Goal: Find specific page/section: Find specific page/section

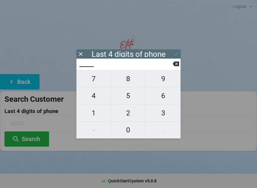
scroll to position [-1, 0]
click at [91, 91] on button "4" at bounding box center [94, 96] width 35 height 17
type input "4___"
click at [129, 130] on span "0" at bounding box center [128, 130] width 35 height 13
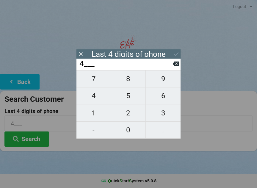
type input "40__"
click at [175, 63] on icon at bounding box center [176, 64] width 6 height 6
click at [174, 62] on button at bounding box center [176, 64] width 6 height 8
type input "____"
click at [91, 114] on span "1" at bounding box center [94, 113] width 35 height 13
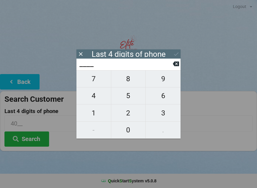
type input "1___"
click at [129, 113] on span "2" at bounding box center [128, 113] width 35 height 13
type input "12__"
click at [176, 65] on icon at bounding box center [176, 64] width 6 height 5
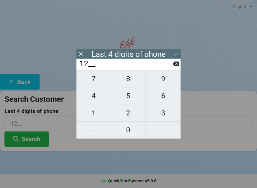
type input "1___"
click at [179, 63] on icon at bounding box center [176, 64] width 6 height 6
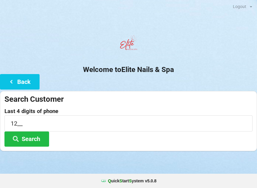
click at [181, 62] on center "Welcome to Elite Nails & Spa" at bounding box center [128, 53] width 257 height 42
click at [26, 121] on input "12__" at bounding box center [128, 124] width 248 height 16
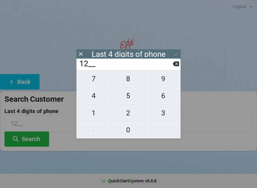
click at [175, 63] on icon at bounding box center [176, 64] width 6 height 6
click at [176, 63] on icon at bounding box center [176, 64] width 6 height 6
type input "____"
click at [175, 63] on icon at bounding box center [176, 64] width 6 height 6
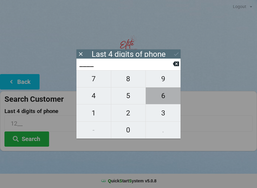
click at [162, 99] on span "6" at bounding box center [163, 96] width 35 height 13
type input "6___"
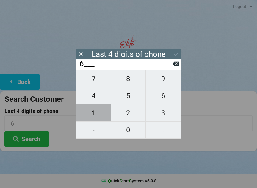
click at [92, 110] on span "1" at bounding box center [94, 113] width 35 height 13
type input "61__"
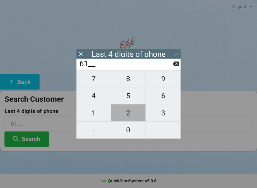
click at [132, 117] on span "2" at bounding box center [128, 113] width 35 height 13
type input "612_"
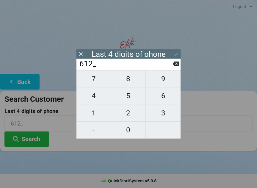
click at [176, 66] on icon at bounding box center [176, 64] width 6 height 5
type input "61__"
click at [128, 85] on span "8" at bounding box center [128, 79] width 35 height 13
type input "618_"
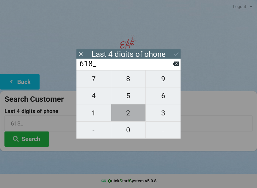
click at [129, 114] on span "2" at bounding box center [128, 113] width 35 height 13
type input "6182"
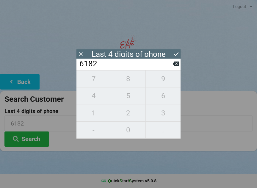
click at [179, 57] on icon at bounding box center [176, 54] width 6 height 6
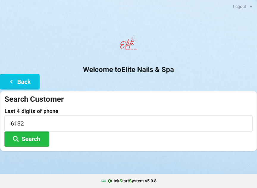
click at [32, 142] on button "Search" at bounding box center [26, 139] width 45 height 15
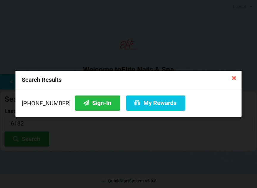
click at [138, 104] on button "My Rewards" at bounding box center [155, 103] width 59 height 15
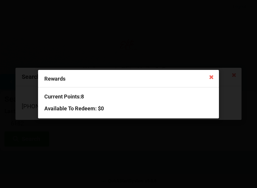
click at [213, 80] on icon at bounding box center [212, 77] width 10 height 10
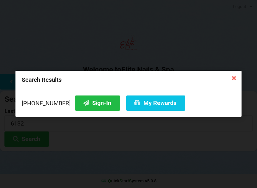
click at [82, 101] on button "Sign-In" at bounding box center [97, 103] width 45 height 15
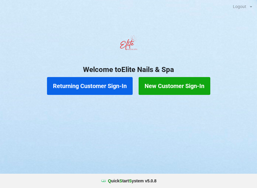
click at [95, 89] on button "Returning Customer Sign-In" at bounding box center [90, 86] width 86 height 18
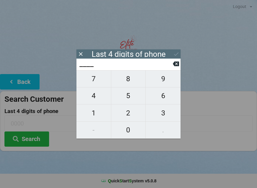
click at [90, 96] on span "4" at bounding box center [94, 96] width 35 height 13
type input "4___"
click at [125, 136] on span "0" at bounding box center [128, 130] width 35 height 13
type input "40__"
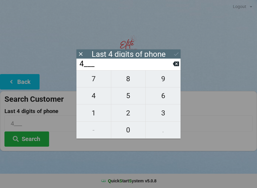
type input "40__"
click at [97, 81] on span "7" at bounding box center [94, 79] width 35 height 13
type input "407_"
click at [91, 102] on span "4" at bounding box center [94, 96] width 35 height 13
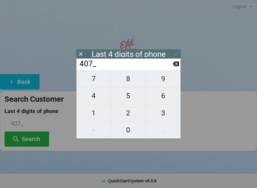
type input "4074"
click at [95, 100] on div "7 8 9 4 5 6 1 2 3 - 0 ." at bounding box center [129, 104] width 104 height 69
click at [163, 100] on div "7 8 9 4 5 6 1 2 3 - 0 ." at bounding box center [129, 104] width 104 height 69
click at [177, 66] on icon at bounding box center [176, 64] width 6 height 5
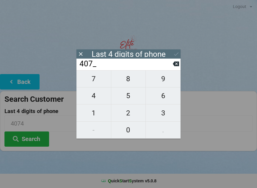
click at [176, 64] on icon at bounding box center [176, 64] width 6 height 5
click at [175, 64] on icon at bounding box center [176, 64] width 6 height 5
click at [177, 66] on icon at bounding box center [176, 64] width 6 height 5
click at [131, 136] on span "0" at bounding box center [128, 130] width 35 height 13
type input "0___"
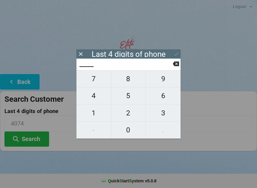
type input "0___"
click at [130, 115] on span "2" at bounding box center [128, 113] width 35 height 13
type input "02__"
click at [102, 99] on span "4" at bounding box center [94, 96] width 35 height 13
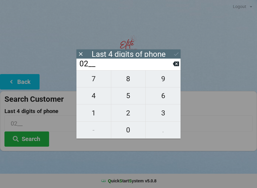
type input "024_"
click at [138, 130] on span "0" at bounding box center [128, 130] width 35 height 13
type input "0240"
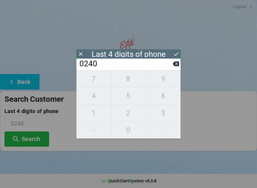
click at [178, 55] on icon at bounding box center [176, 54] width 6 height 6
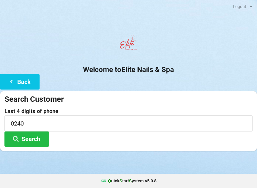
click at [37, 139] on button "Search" at bounding box center [26, 139] width 45 height 15
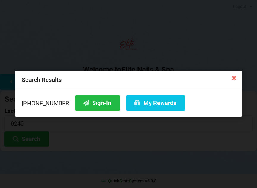
click at [98, 104] on button "Sign-In" at bounding box center [97, 103] width 45 height 15
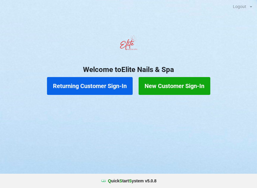
click at [74, 89] on button "Returning Customer Sign-In" at bounding box center [90, 86] width 86 height 18
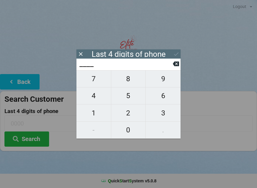
click at [92, 99] on span "4" at bounding box center [94, 96] width 35 height 13
type input "4___"
click at [125, 132] on span "0" at bounding box center [128, 130] width 35 height 13
type input "40__"
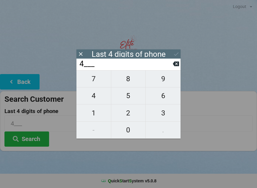
type input "40__"
click at [179, 65] on icon at bounding box center [176, 64] width 6 height 5
click at [178, 66] on icon at bounding box center [176, 64] width 6 height 5
click at [131, 114] on span "2" at bounding box center [128, 113] width 35 height 13
type input "2___"
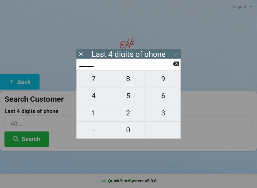
type input "2___"
click at [127, 129] on span "0" at bounding box center [128, 130] width 35 height 13
type input "20__"
click at [94, 99] on span "4" at bounding box center [94, 96] width 35 height 13
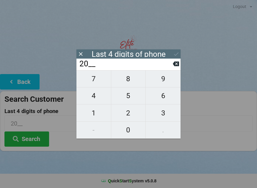
type input "204_"
click at [164, 97] on span "6" at bounding box center [163, 96] width 35 height 13
type input "2046"
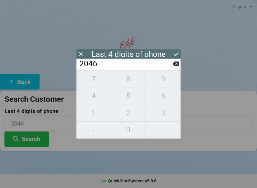
click at [175, 50] on button at bounding box center [176, 54] width 6 height 8
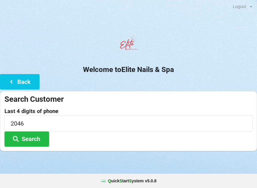
click at [19, 140] on icon at bounding box center [15, 138] width 7 height 5
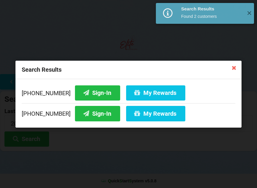
click at [83, 90] on button "Sign-In" at bounding box center [97, 92] width 45 height 15
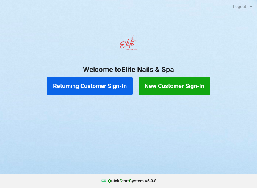
click at [211, 151] on div "Logout Logout Sign-In Welcome to Elite Nails & Spa Returning Customer Sign-In N…" at bounding box center [128, 94] width 257 height 188
click at [102, 83] on button "Returning Customer Sign-In" at bounding box center [90, 86] width 86 height 18
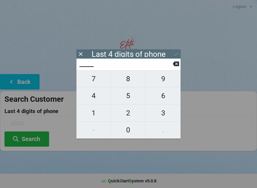
click at [128, 85] on span "8" at bounding box center [128, 79] width 35 height 13
type input "8___"
click at [164, 98] on span "6" at bounding box center [163, 96] width 35 height 13
type input "86__"
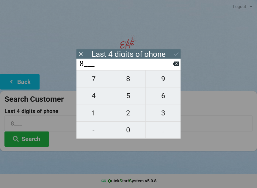
type input "86__"
click at [165, 113] on span "3" at bounding box center [163, 113] width 35 height 13
type input "863_"
click at [129, 118] on span "2" at bounding box center [128, 113] width 35 height 13
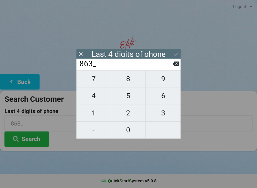
type input "8632"
click at [94, 115] on div "7 8 9 4 5 6 1 2 3 - 0 ." at bounding box center [129, 104] width 104 height 69
click at [129, 130] on div "7 8 9 4 5 6 1 2 3 - 0 ." at bounding box center [129, 104] width 104 height 69
click at [175, 65] on icon at bounding box center [176, 64] width 6 height 5
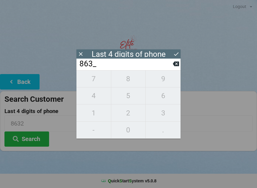
click at [174, 66] on icon at bounding box center [176, 64] width 6 height 5
click at [172, 68] on input "86__" at bounding box center [126, 64] width 94 height 10
click at [174, 67] on icon at bounding box center [176, 64] width 6 height 6
click at [176, 68] on button at bounding box center [176, 64] width 6 height 8
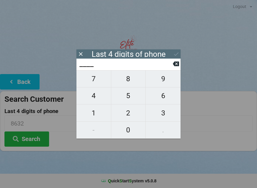
click at [175, 68] on button at bounding box center [176, 64] width 6 height 8
click at [172, 69] on input "____" at bounding box center [126, 64] width 94 height 10
click at [163, 82] on span "9" at bounding box center [163, 79] width 35 height 13
type input "9___"
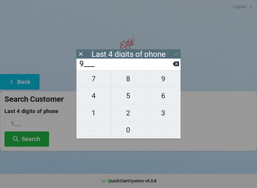
click at [96, 119] on span "1" at bounding box center [94, 113] width 35 height 13
type input "91__"
click at [97, 119] on span "1" at bounding box center [94, 113] width 35 height 13
type input "911_"
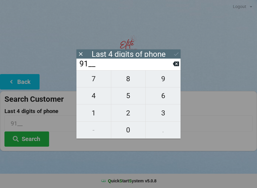
type input "911_"
click at [93, 102] on span "4" at bounding box center [94, 96] width 35 height 13
type input "9114"
click at [175, 51] on icon at bounding box center [176, 54] width 6 height 6
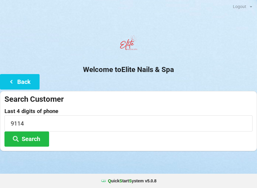
click at [37, 139] on button "Search" at bounding box center [26, 139] width 45 height 15
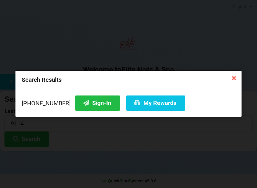
click at [89, 103] on button "Sign-In" at bounding box center [97, 103] width 45 height 15
